Goal: Find specific page/section: Find specific page/section

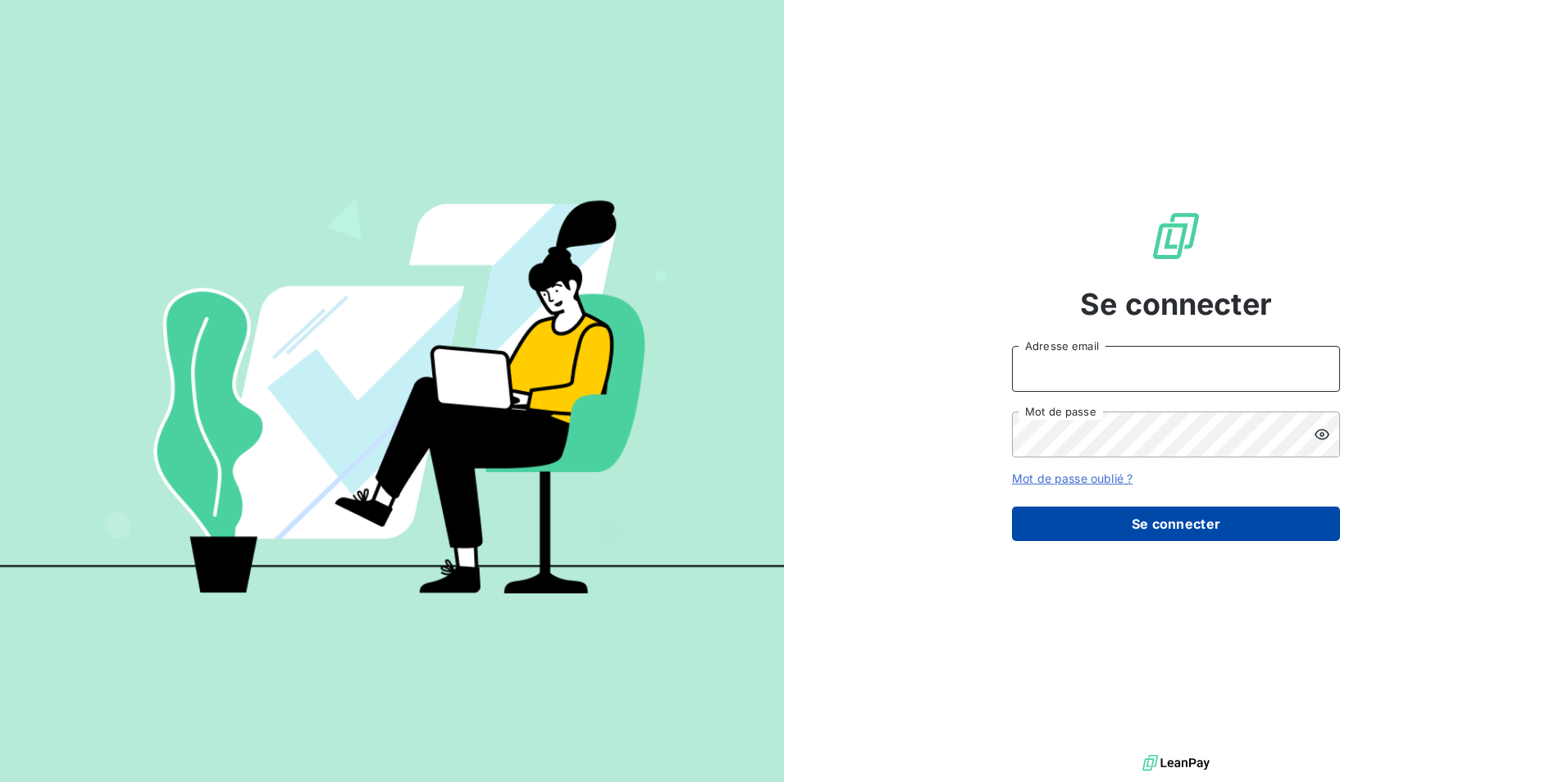
type input "[EMAIL_ADDRESS][DOMAIN_NAME]"
click at [1159, 530] on button "Se connecter" at bounding box center [1176, 524] width 328 height 35
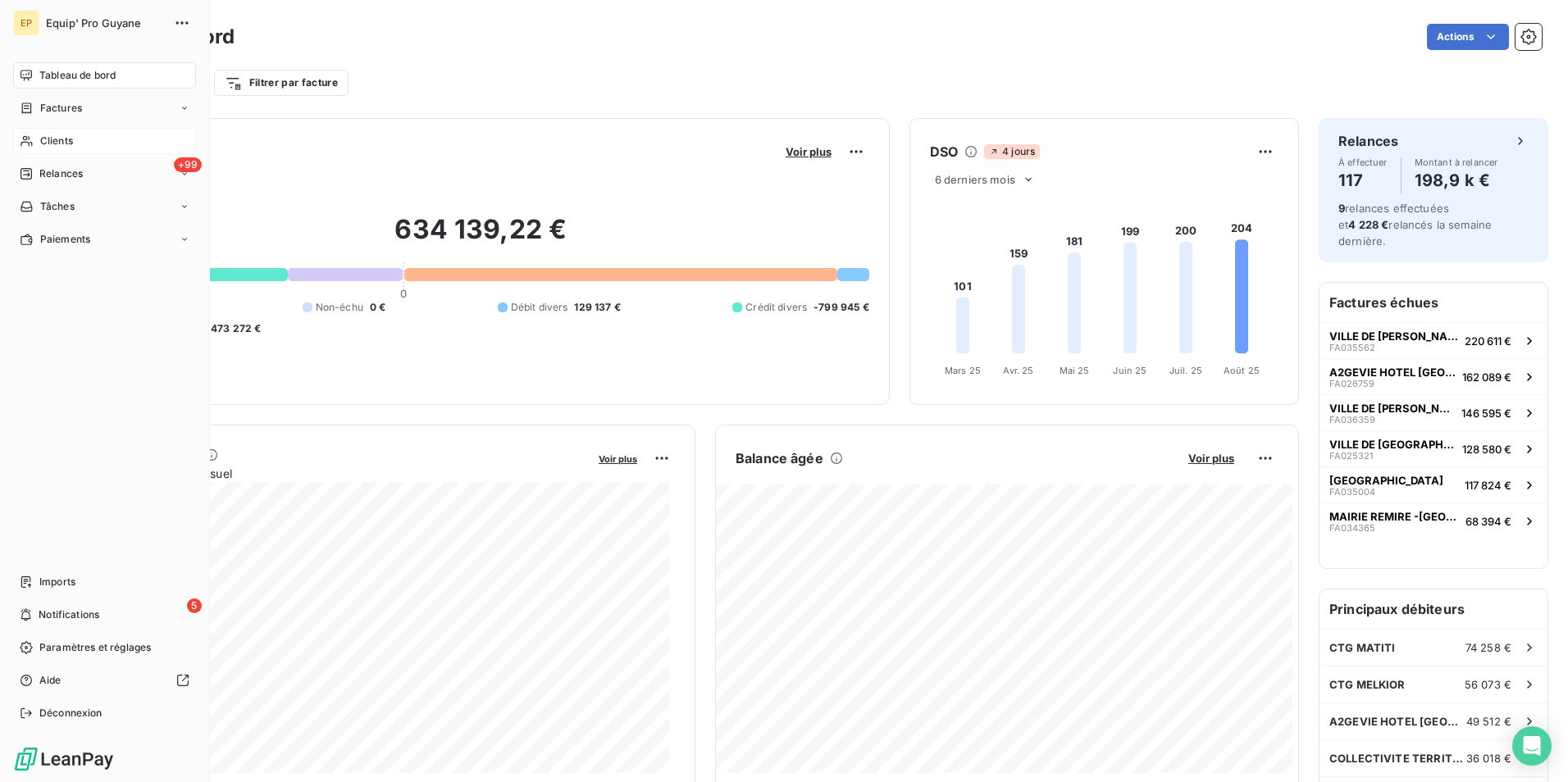
click at [60, 142] on span "Clients" at bounding box center [57, 141] width 33 height 14
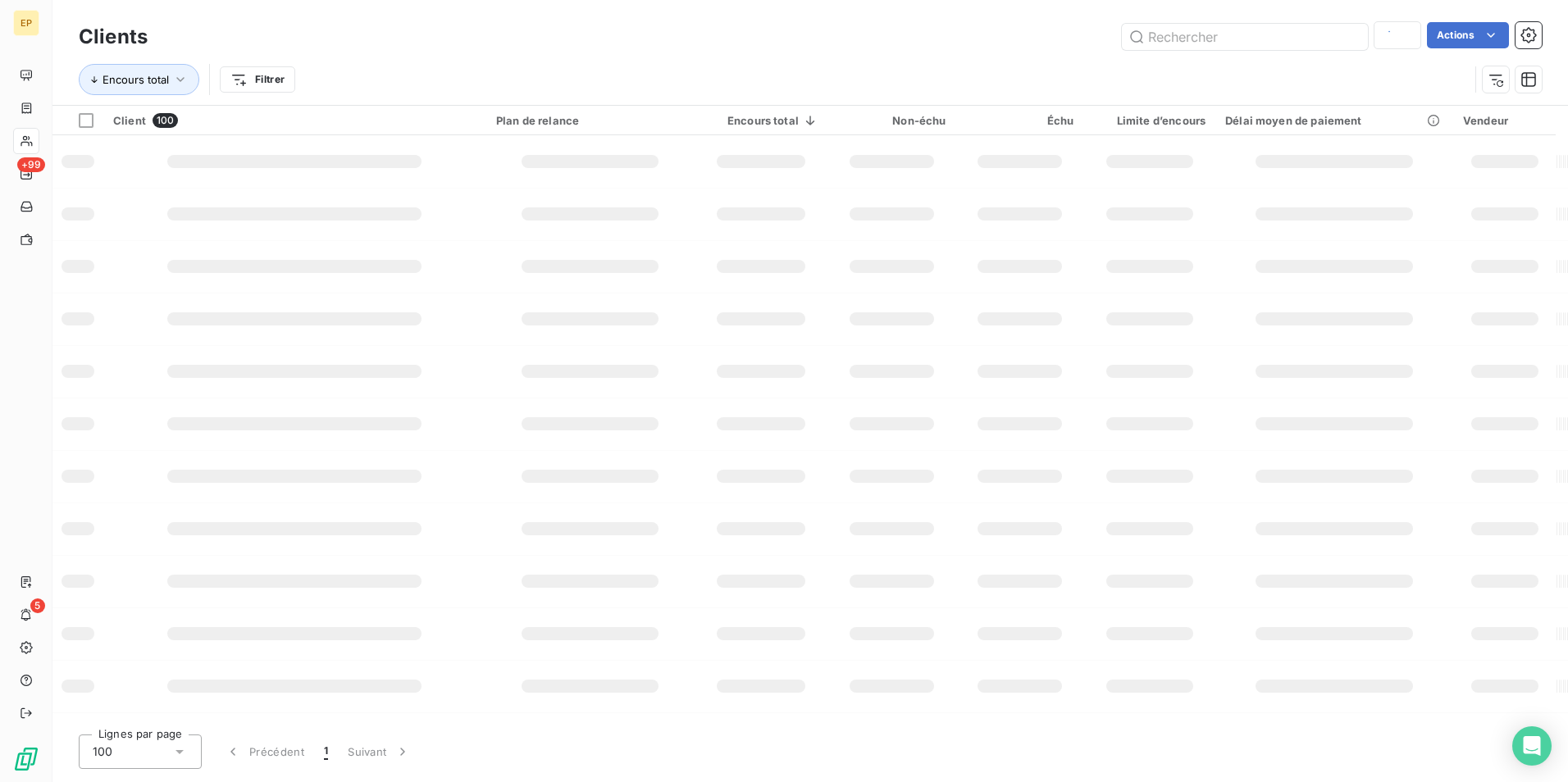
type input "C05435"
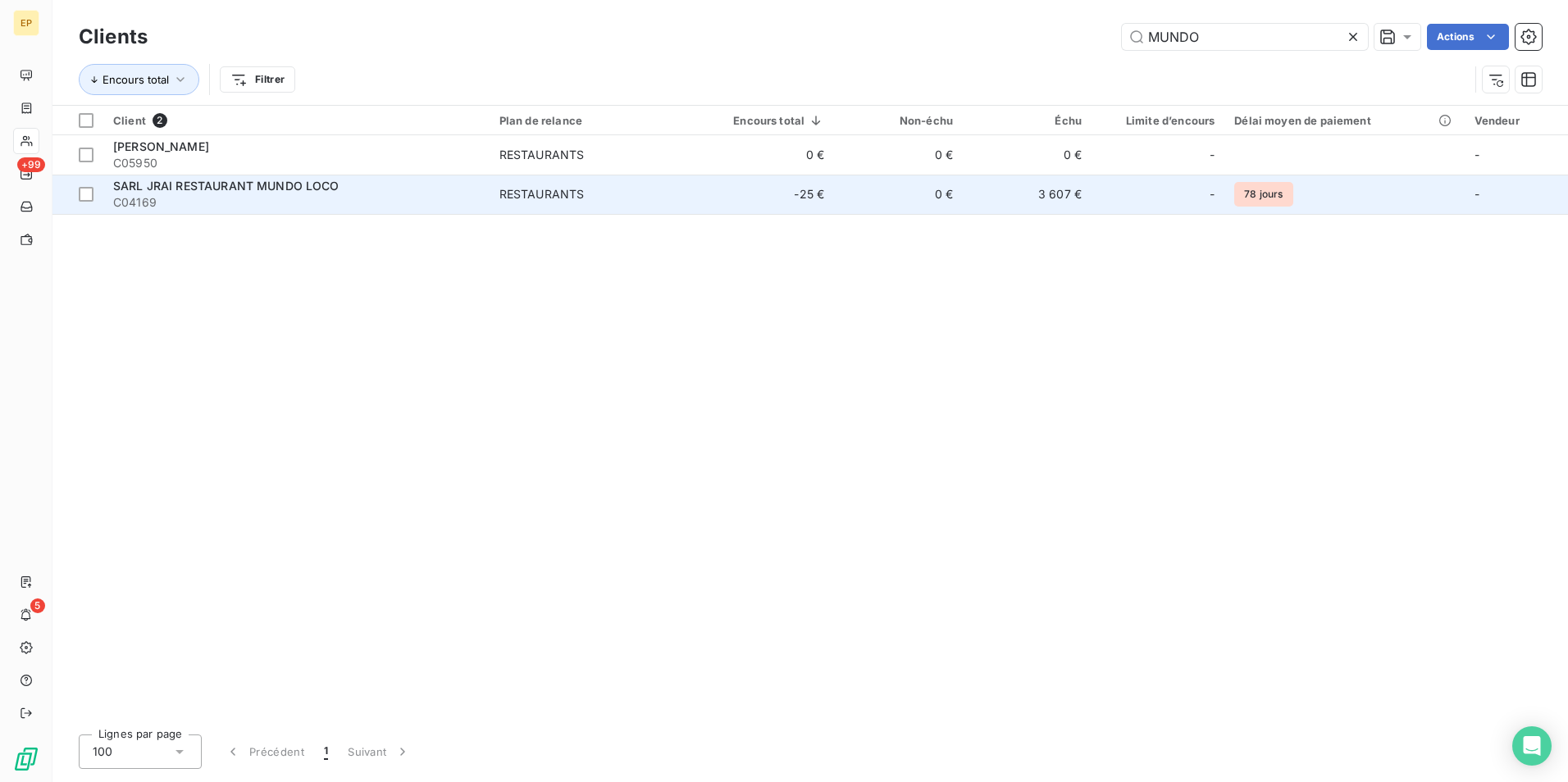
type input "MUNDO"
click at [292, 192] on span "SARL JRAI RESTAURANT MUNDO LOCO" at bounding box center [225, 186] width 226 height 13
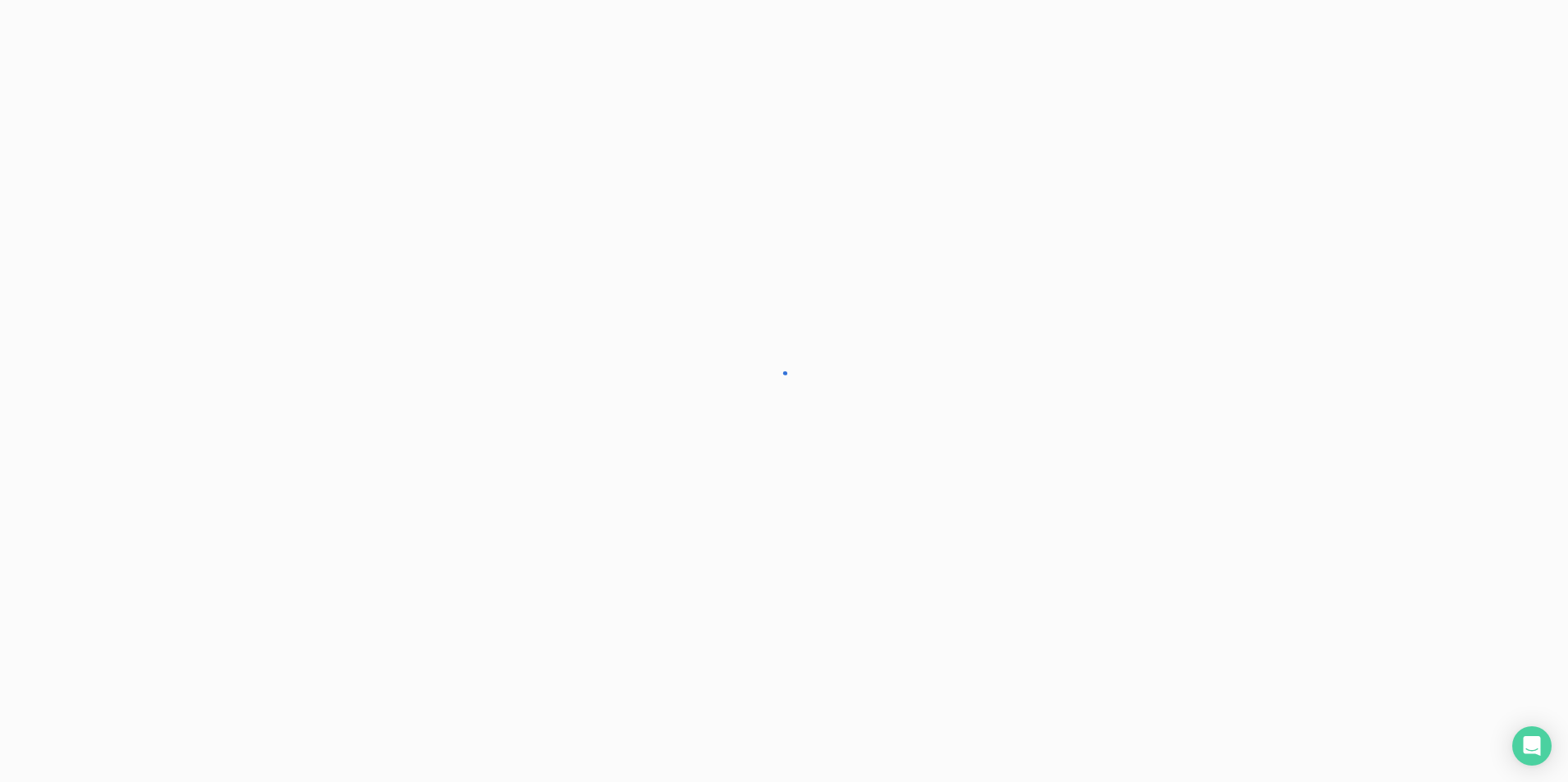
click at [292, 192] on div at bounding box center [784, 391] width 1568 height 782
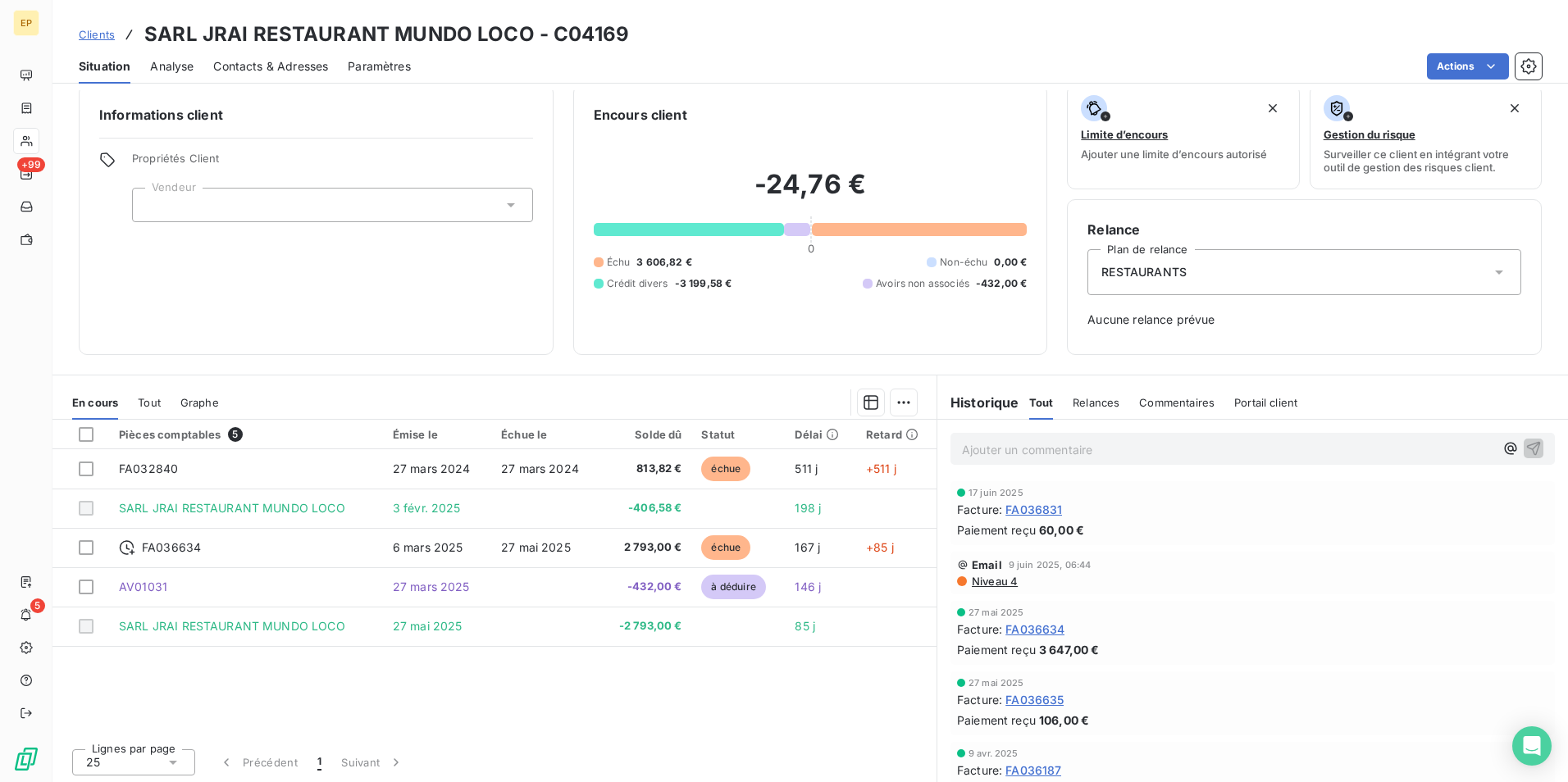
scroll to position [18, 0]
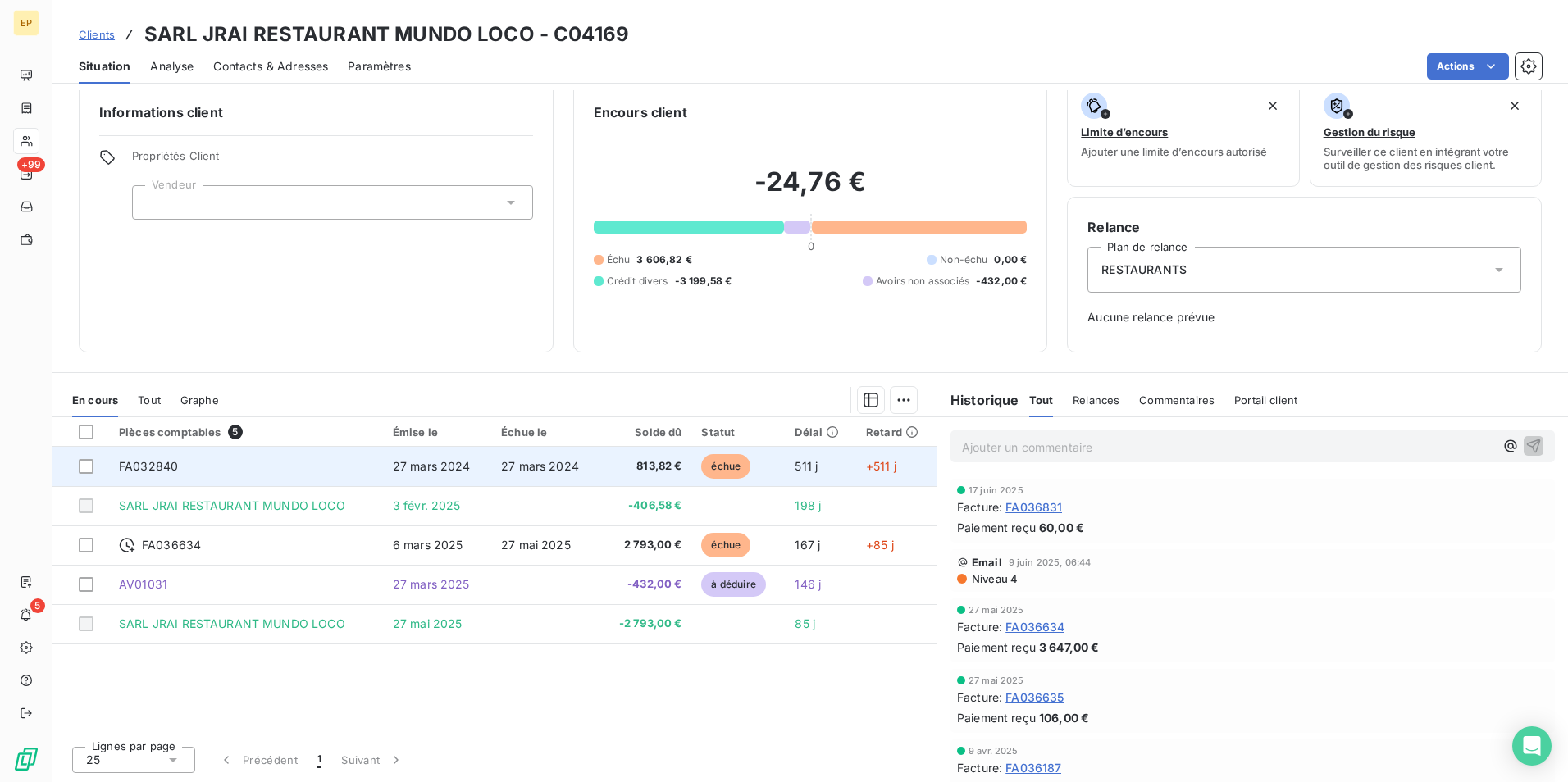
click at [591, 472] on td "27 mars 2024" at bounding box center [545, 466] width 108 height 39
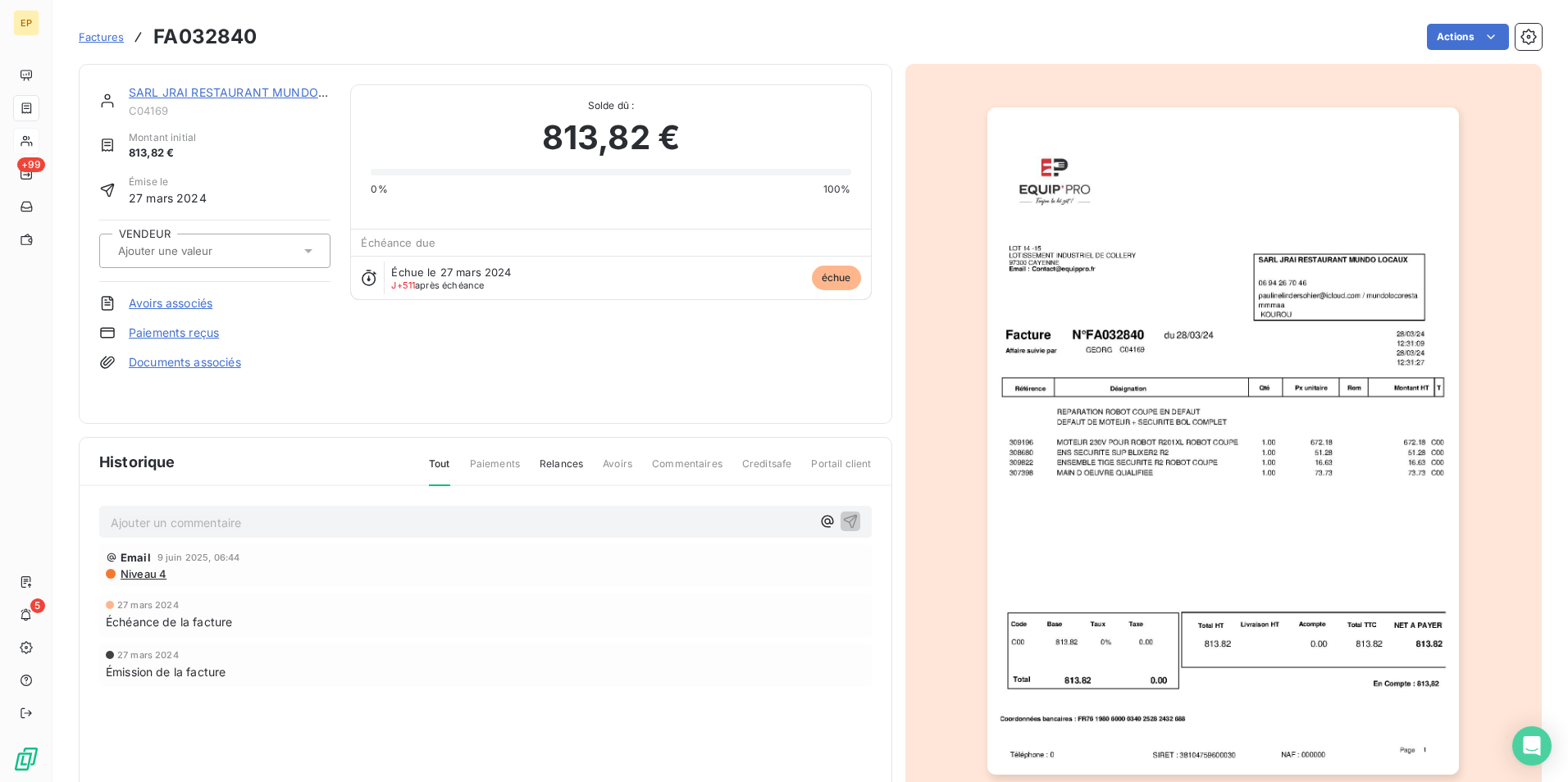
click at [952, 550] on div at bounding box center [1224, 440] width 638 height 754
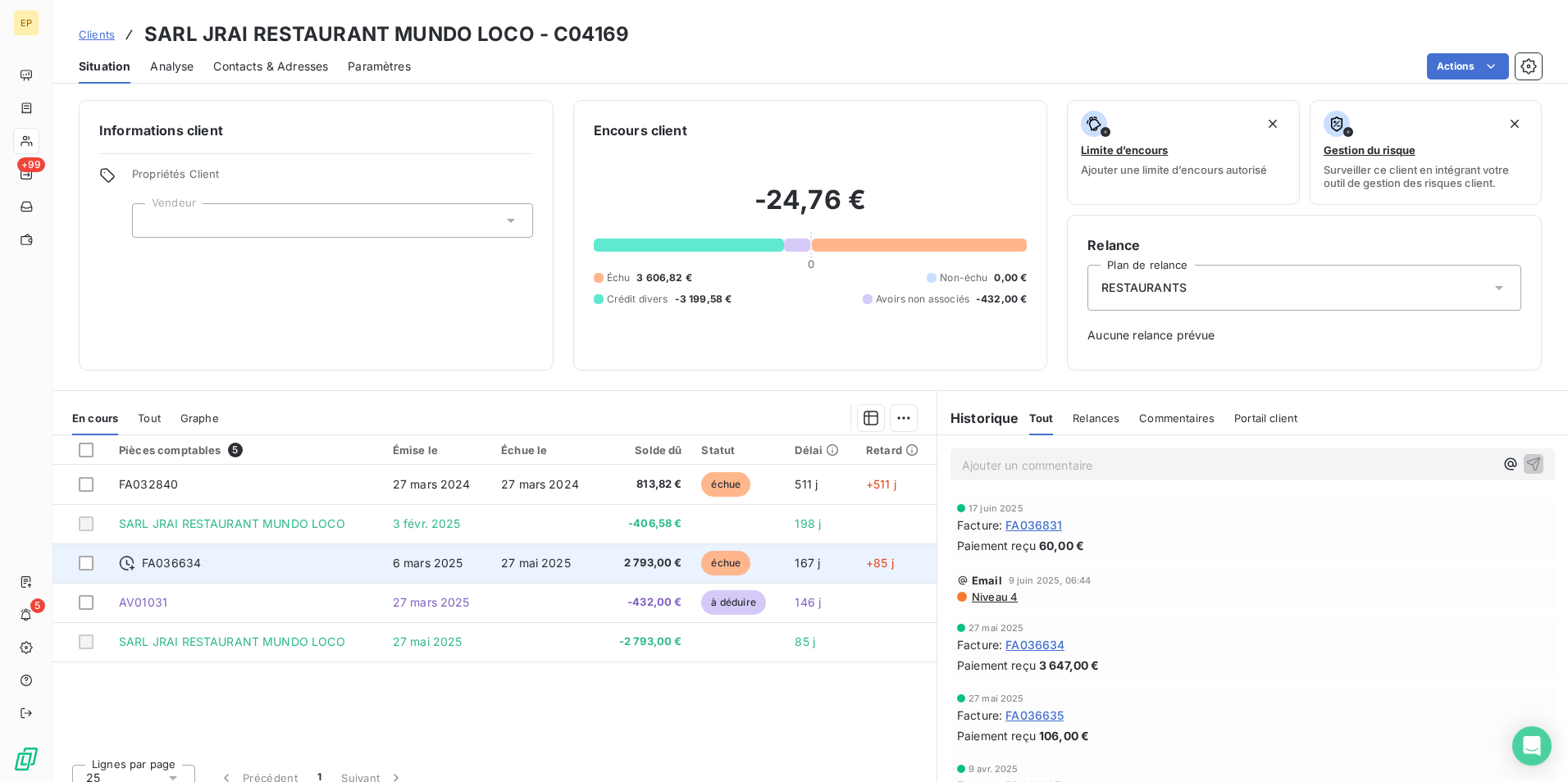
click at [610, 560] on span "2 793,00 €" at bounding box center [645, 562] width 72 height 16
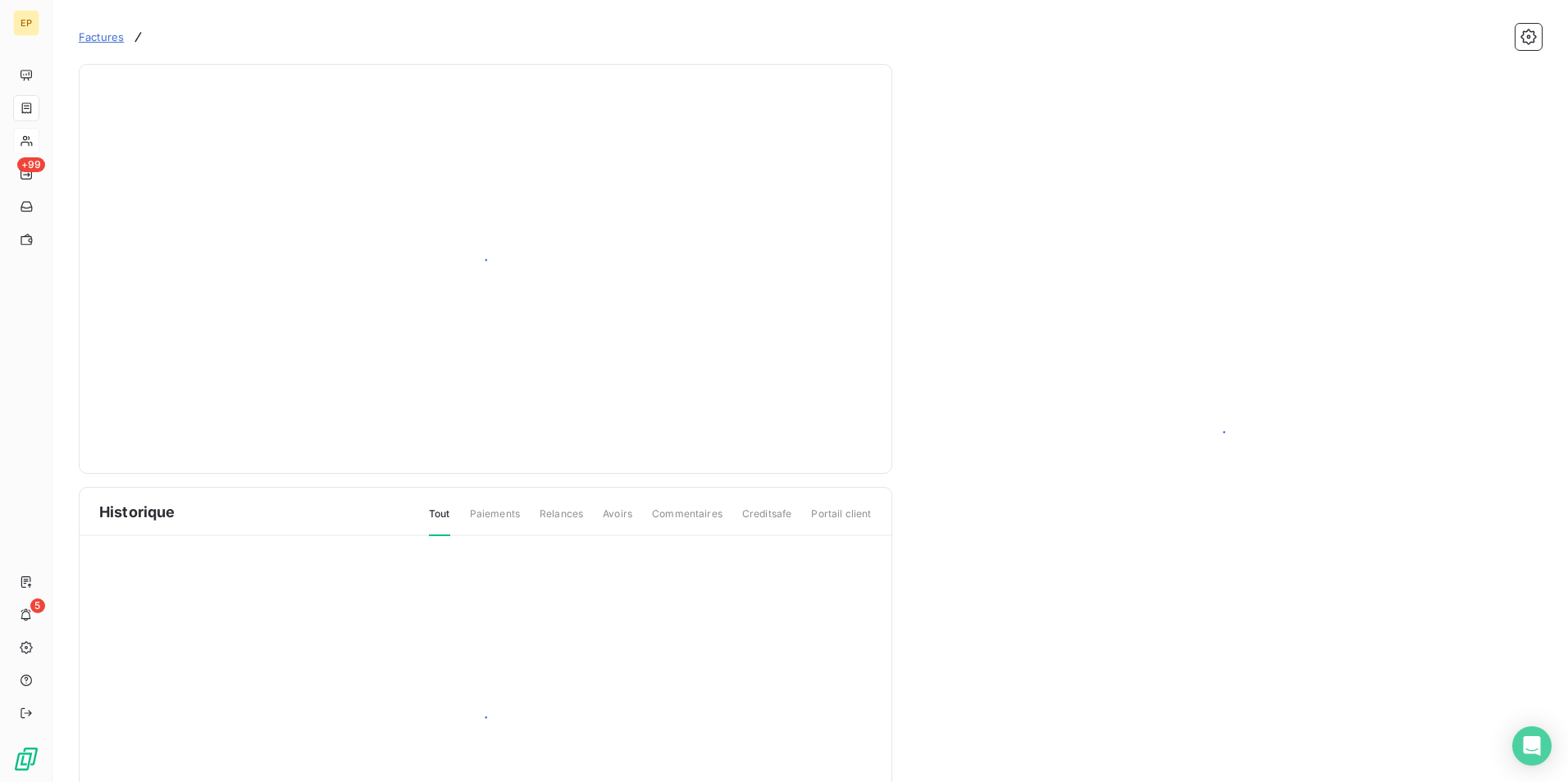
click at [606, 560] on div at bounding box center [485, 726] width 812 height 379
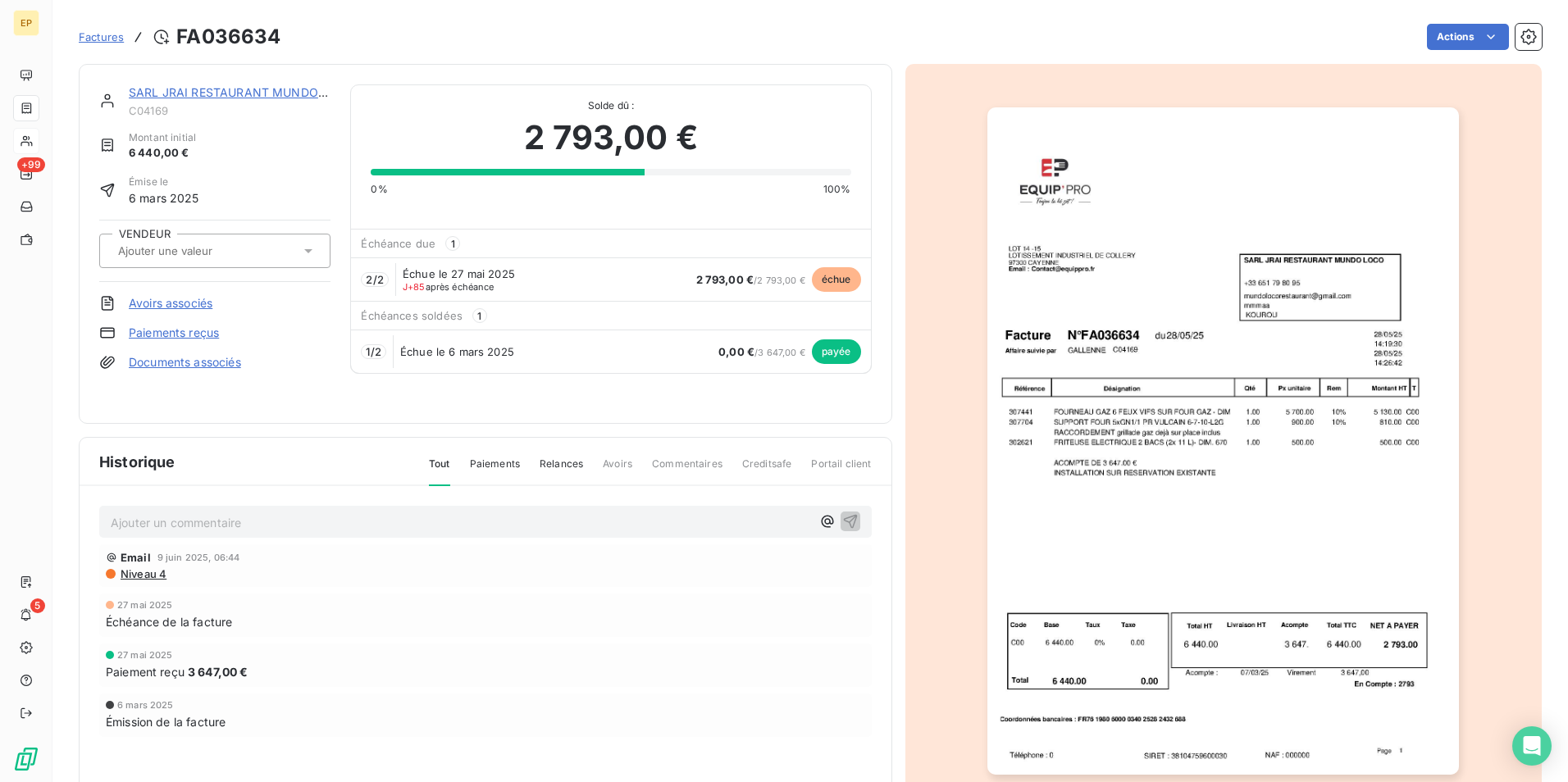
drag, startPoint x: 606, startPoint y: 560, endPoint x: 583, endPoint y: 407, distance: 154.7
click at [583, 407] on div "SARL JRAI RESTAURANT MUNDO LOCO C04169 Montant initial 6 440,00 € Émise le 6 ma…" at bounding box center [485, 244] width 814 height 360
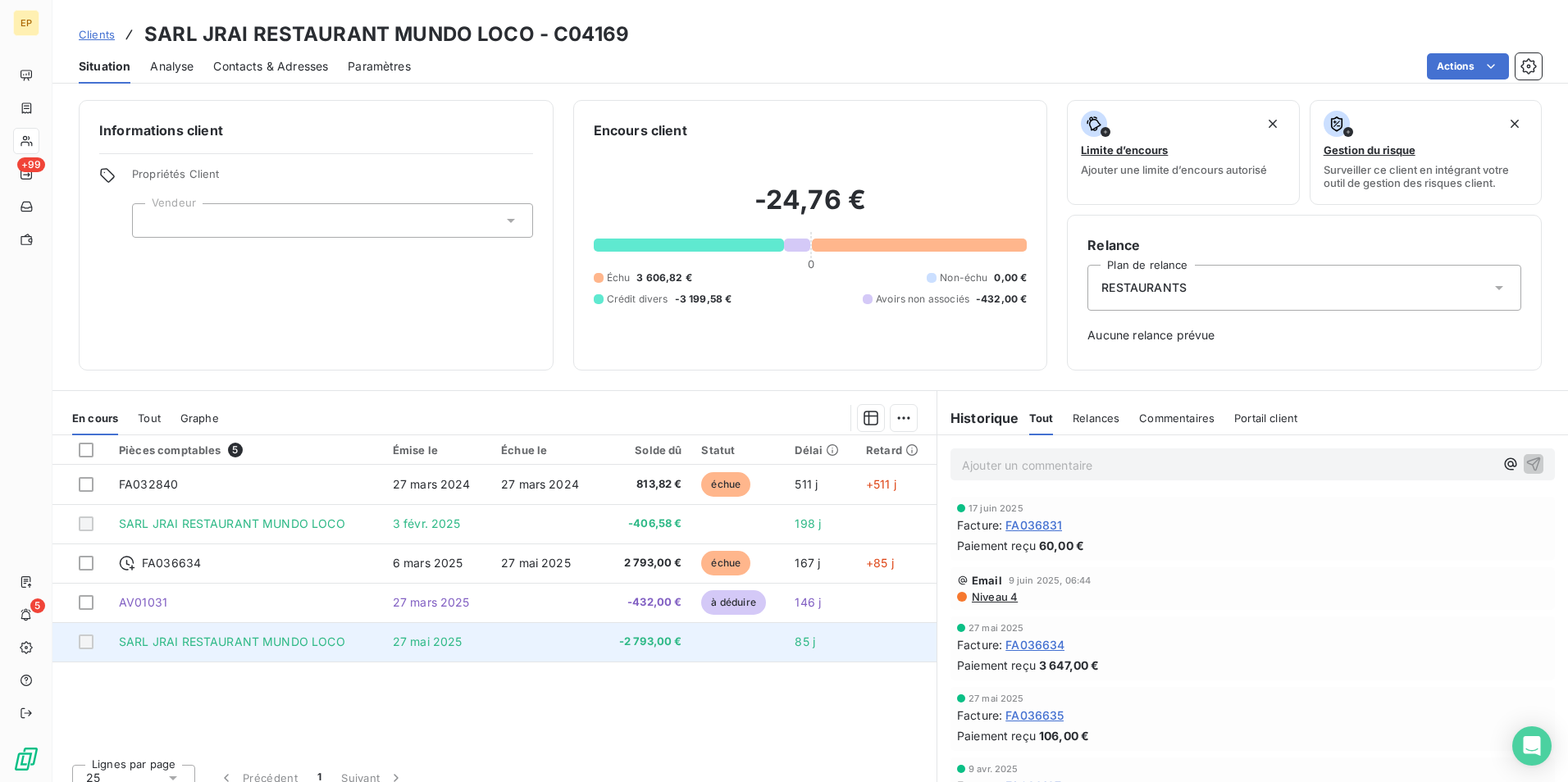
click at [483, 643] on td "27 mai 2025" at bounding box center [437, 641] width 108 height 39
click at [218, 639] on span "SARL JRAI RESTAURANT MUNDO LOCO" at bounding box center [231, 641] width 226 height 13
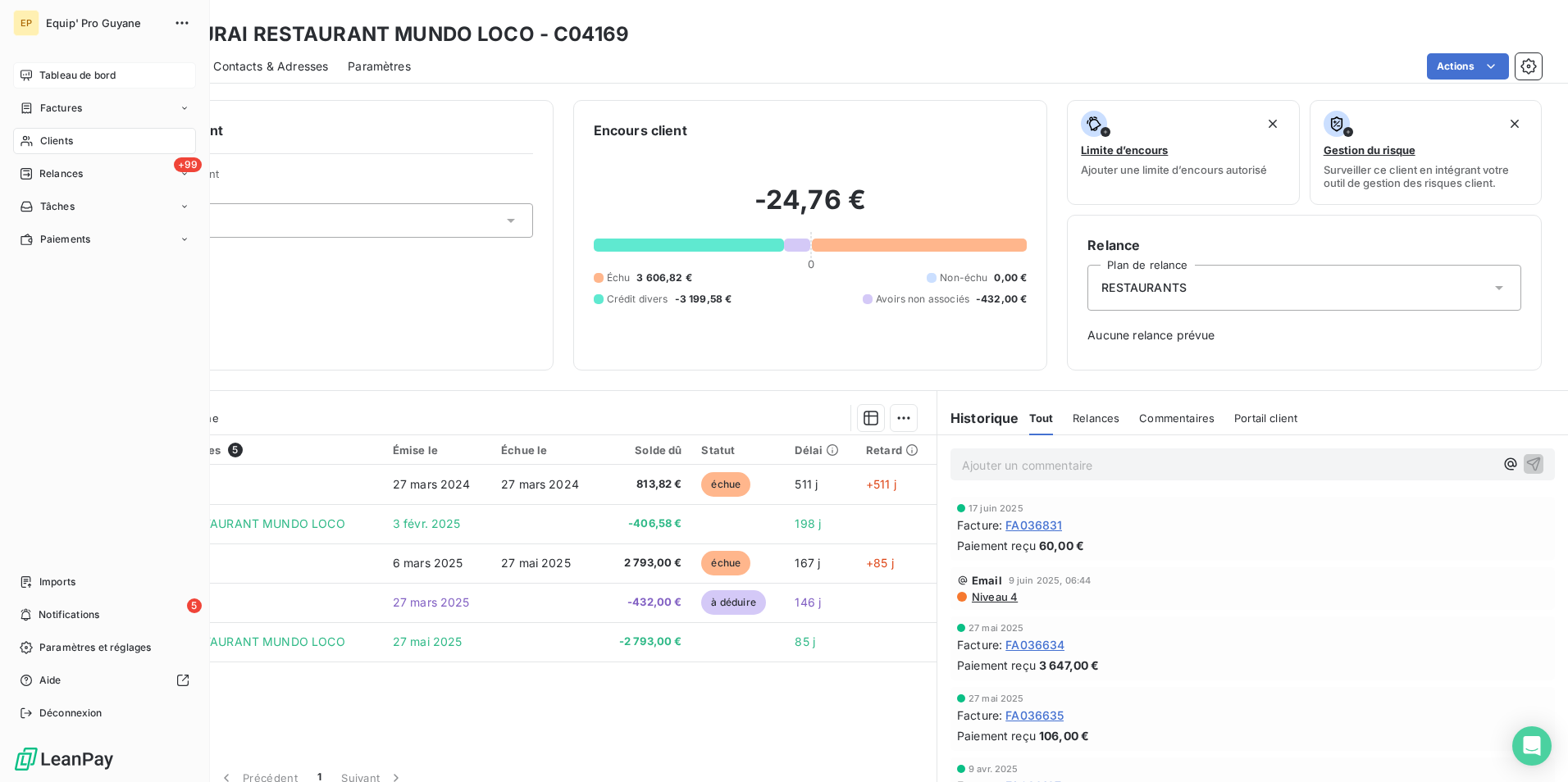
click at [62, 74] on span "Tableau de bord" at bounding box center [77, 75] width 76 height 14
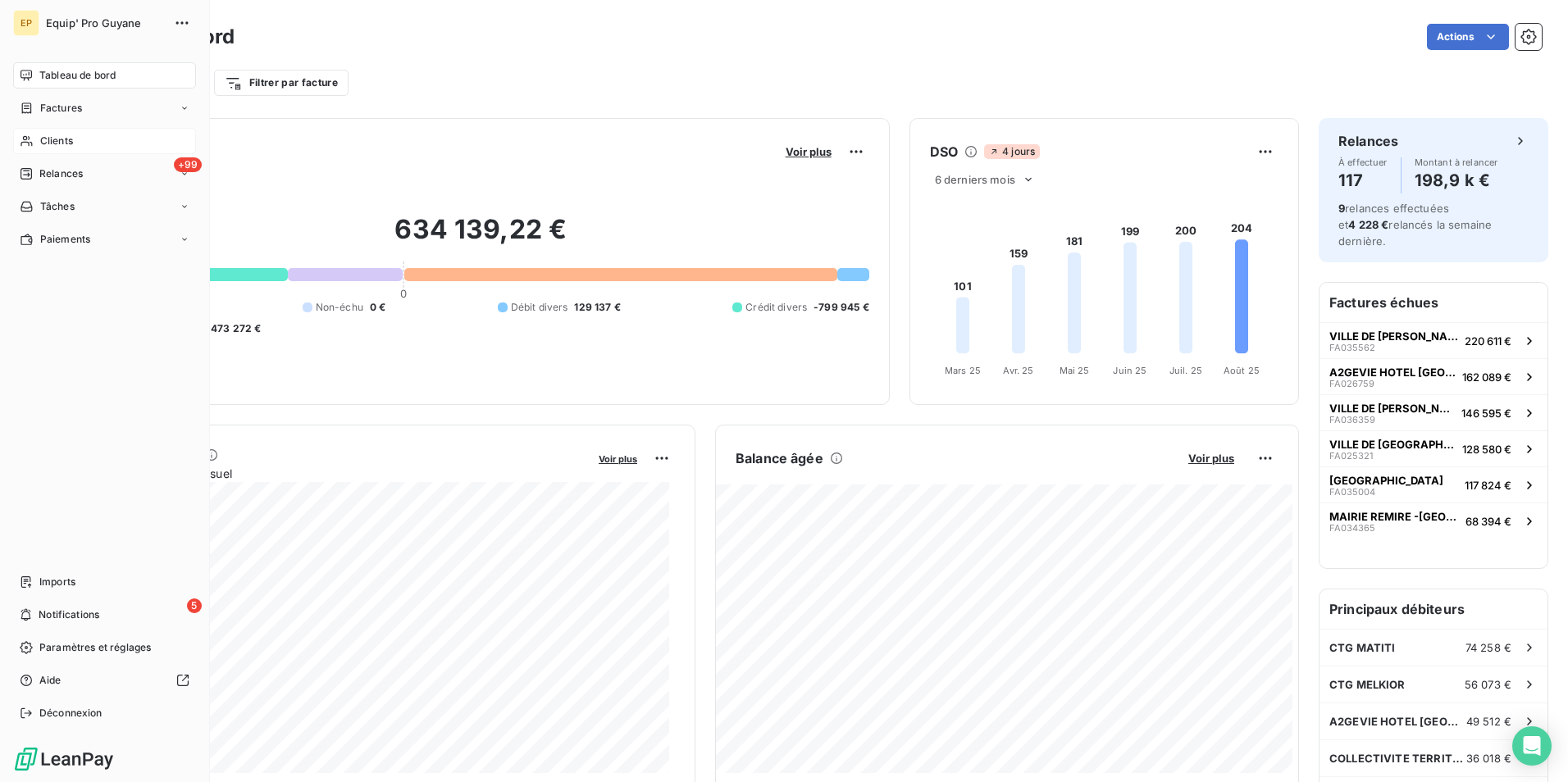
click at [33, 139] on icon at bounding box center [26, 142] width 13 height 13
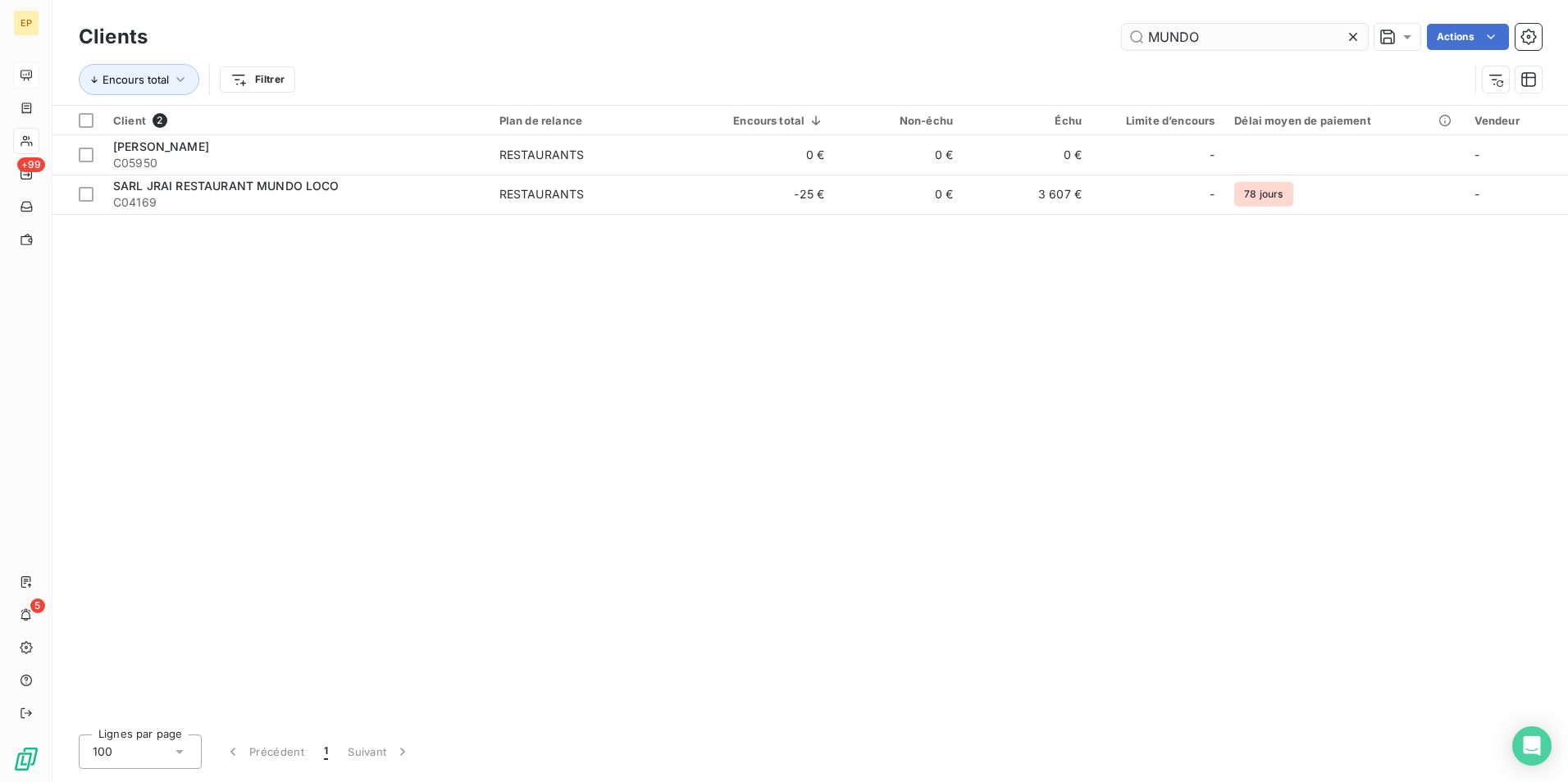
drag, startPoint x: 1146, startPoint y: 37, endPoint x: 1228, endPoint y: 37, distance: 82.0
click at [1228, 37] on input "MUNDO" at bounding box center [1244, 37] width 246 height 26
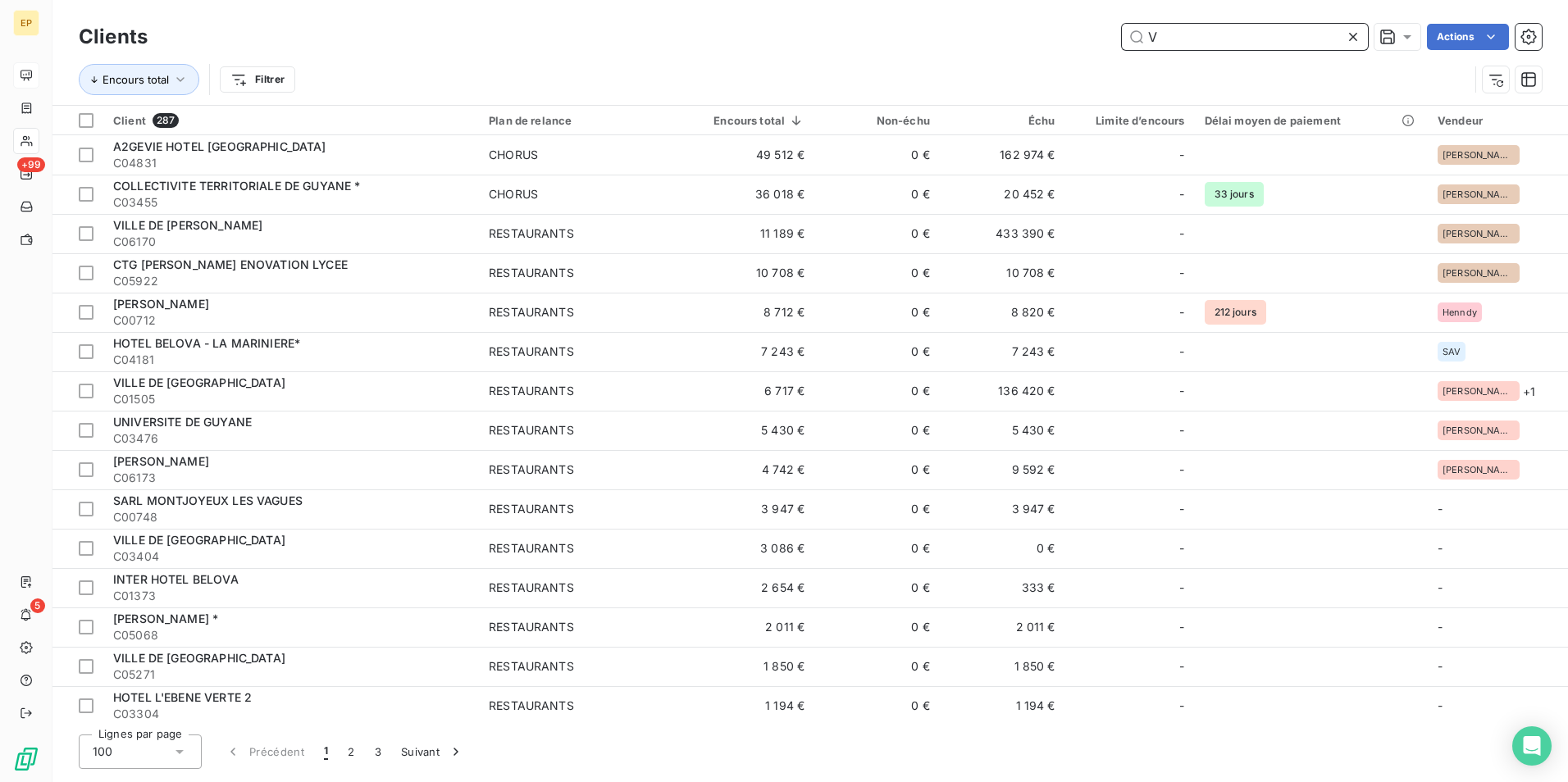
drag, startPoint x: 1145, startPoint y: 38, endPoint x: 1215, endPoint y: 36, distance: 70.0
click at [1215, 36] on input "V" at bounding box center [1244, 37] width 246 height 26
paste input "CAISSE DES ECOLES MATOURY"
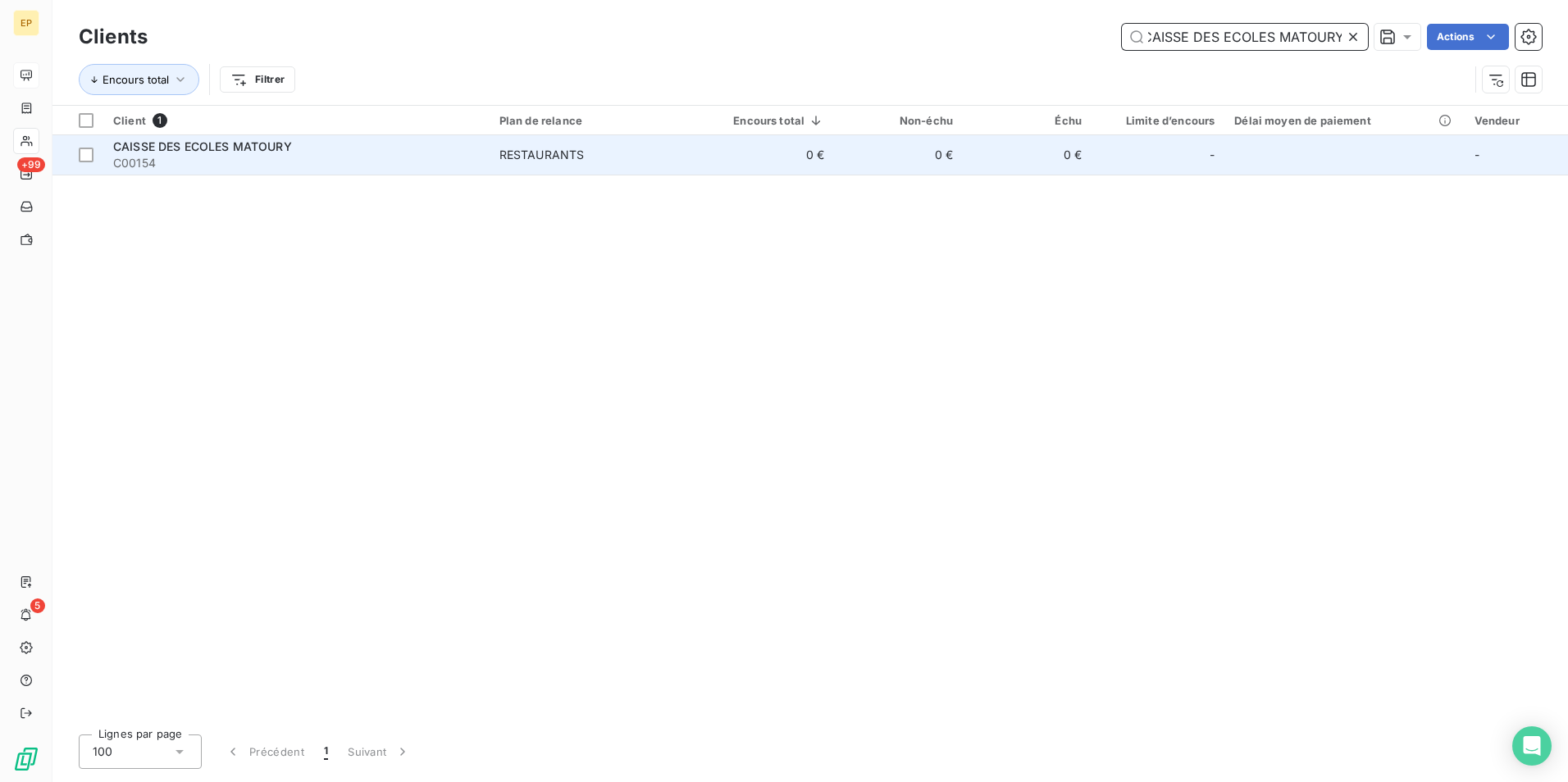
type input "CAISSE DES ECOLES MATOURY"
click at [172, 147] on span "CAISSE DES ECOLES MATOURY" at bounding box center [202, 146] width 179 height 13
